Goal: Navigation & Orientation: Find specific page/section

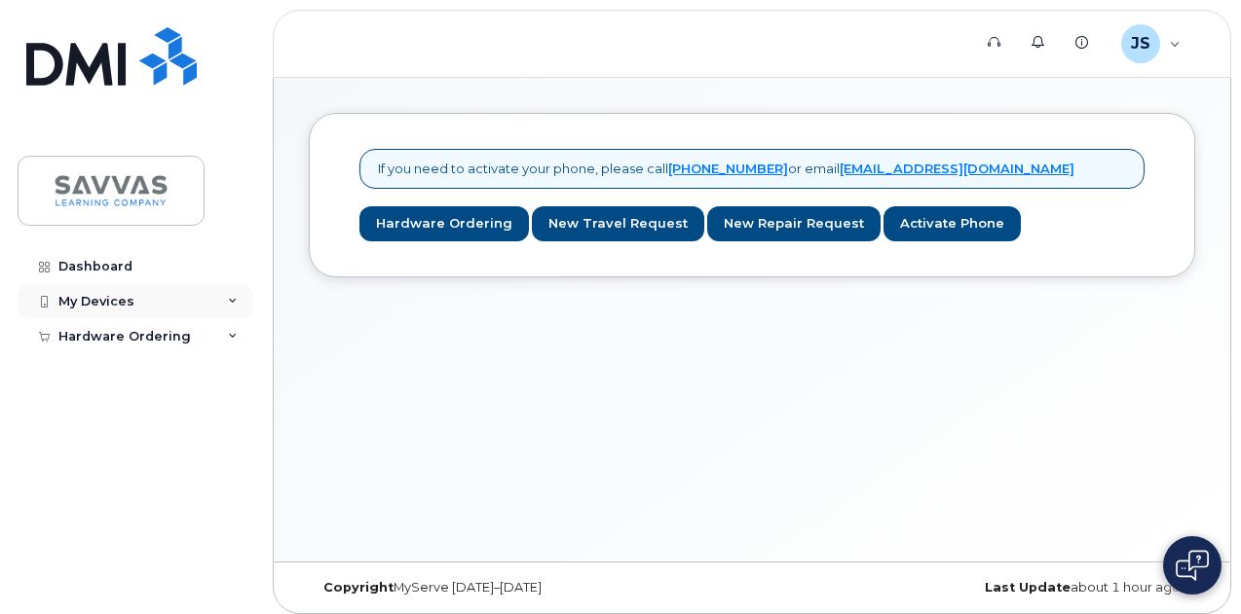
click at [240, 301] on div "My Devices" at bounding box center [136, 301] width 236 height 35
click at [232, 376] on icon at bounding box center [233, 374] width 10 height 10
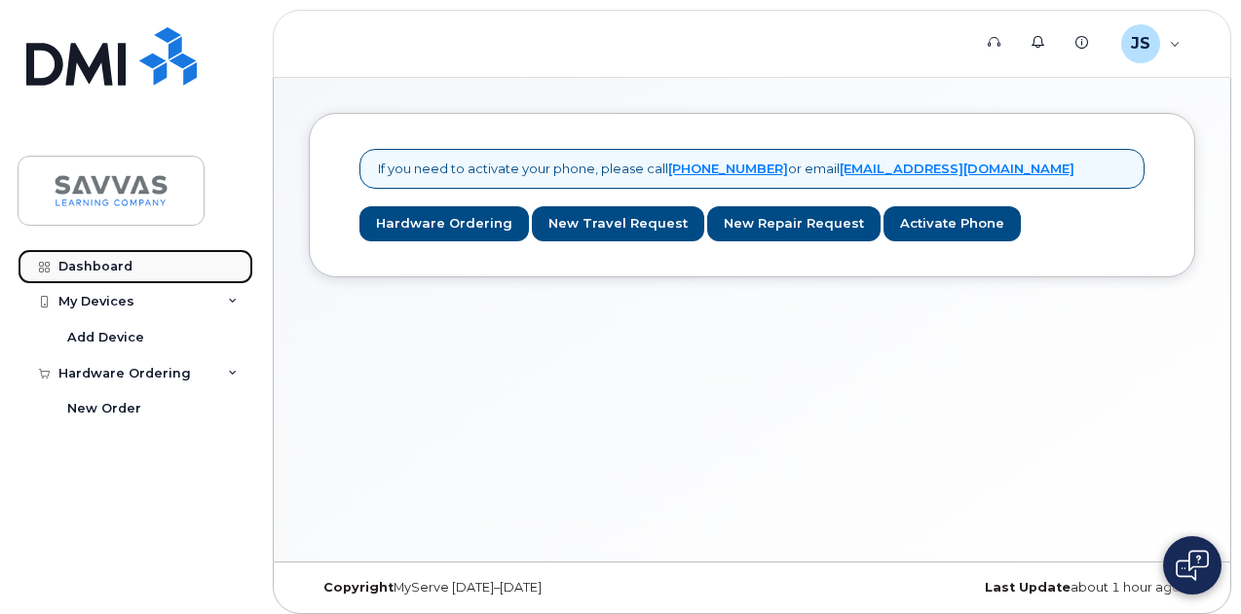
click at [106, 265] on div "Dashboard" at bounding box center [95, 267] width 74 height 16
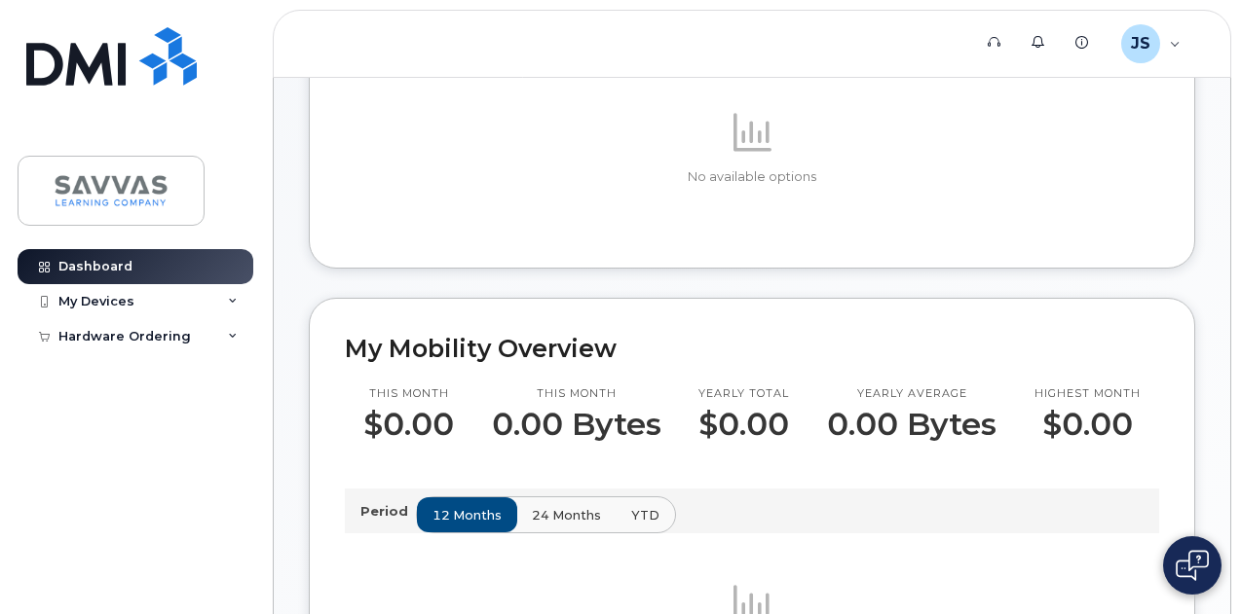
scroll to position [292, 0]
